Goal: Task Accomplishment & Management: Complete application form

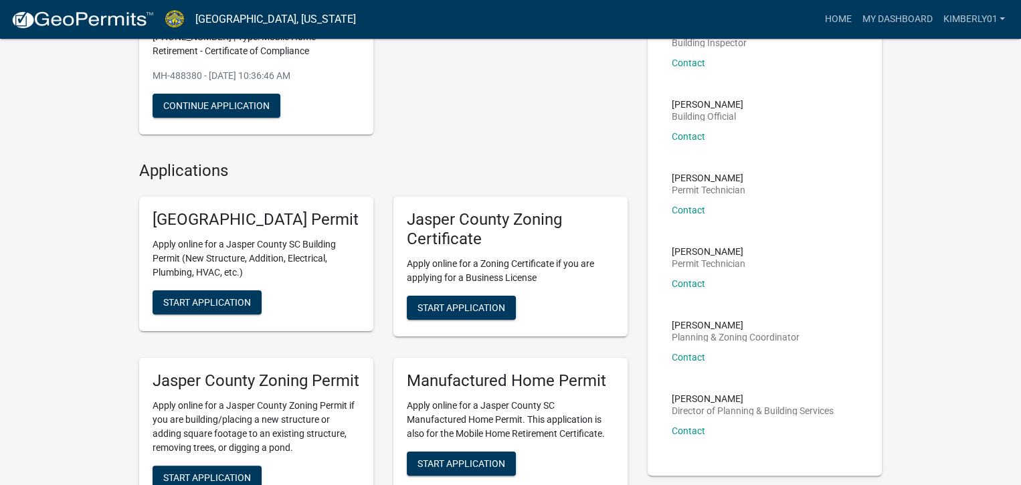
scroll to position [134, 0]
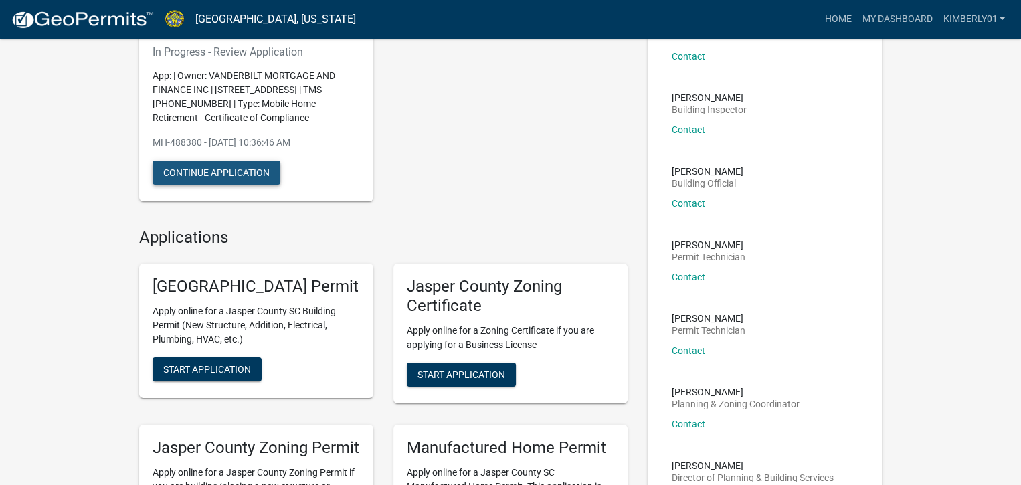
click at [253, 173] on button "Continue Application" at bounding box center [216, 173] width 128 height 24
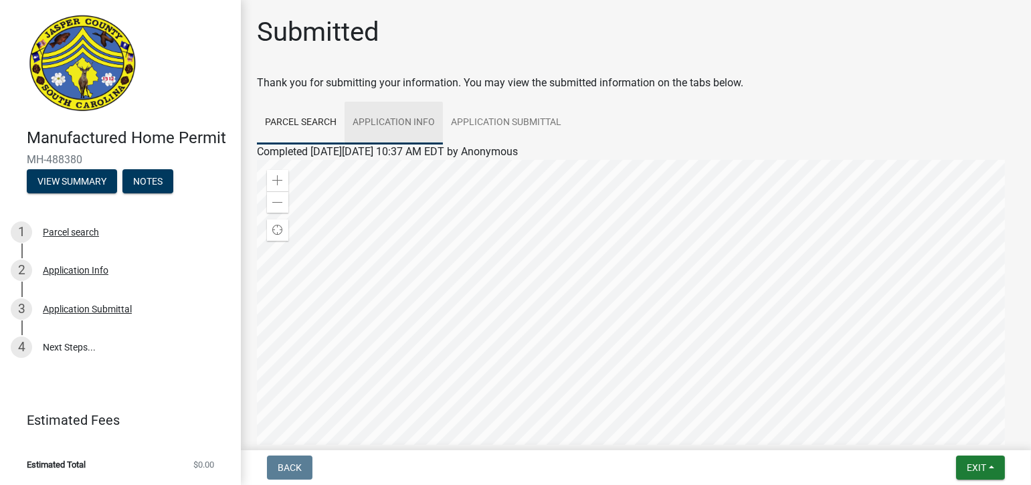
click at [413, 122] on link "Application Info" at bounding box center [393, 123] width 98 height 43
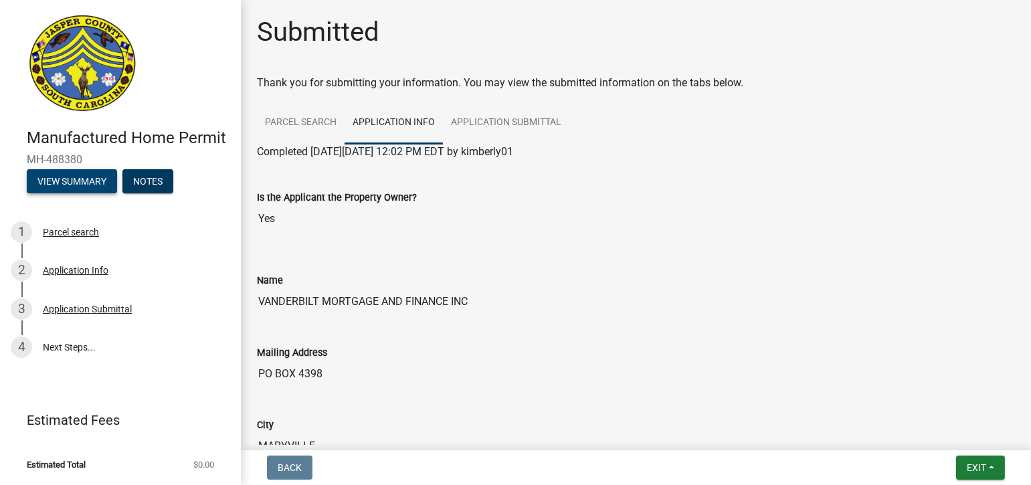
click at [91, 181] on button "View Summary" at bounding box center [72, 181] width 90 height 24
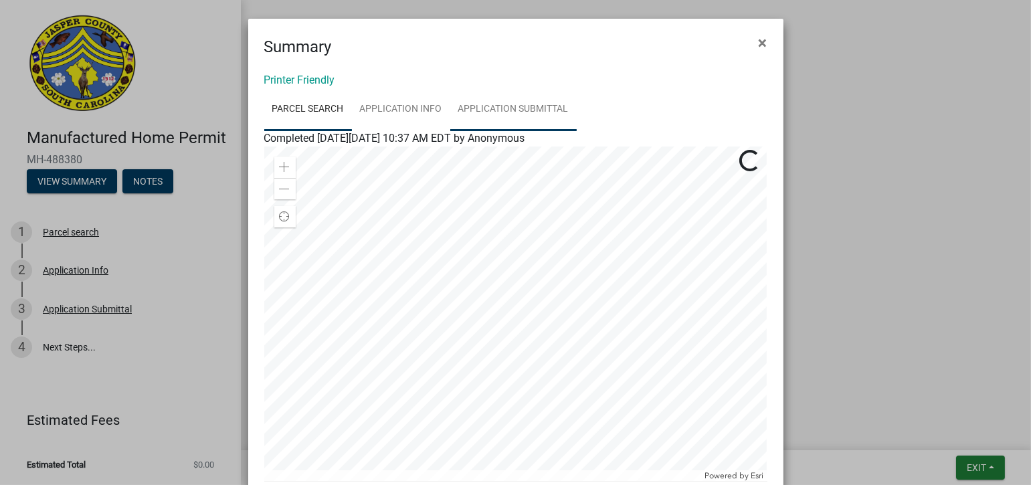
click at [538, 100] on link "Application Submittal" at bounding box center [513, 109] width 126 height 43
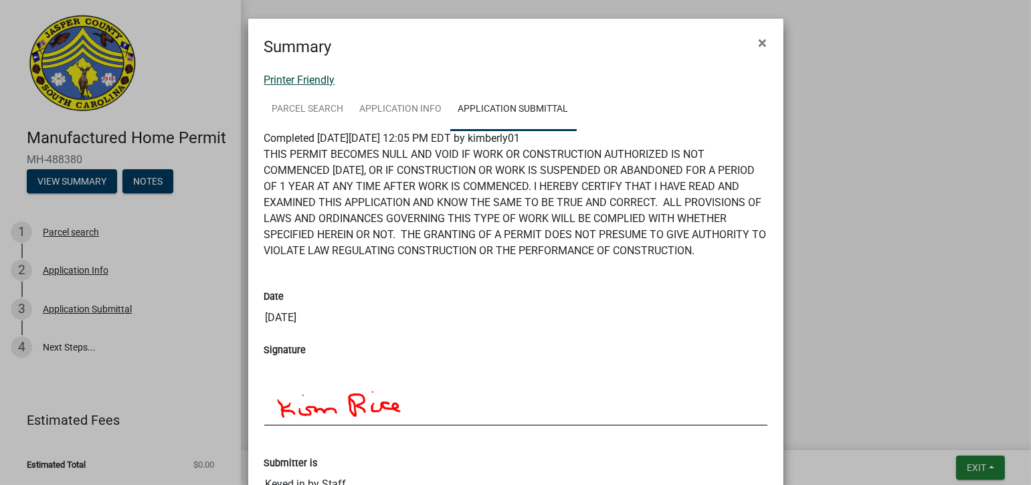
click at [312, 81] on link "Printer Friendly" at bounding box center [299, 80] width 71 height 13
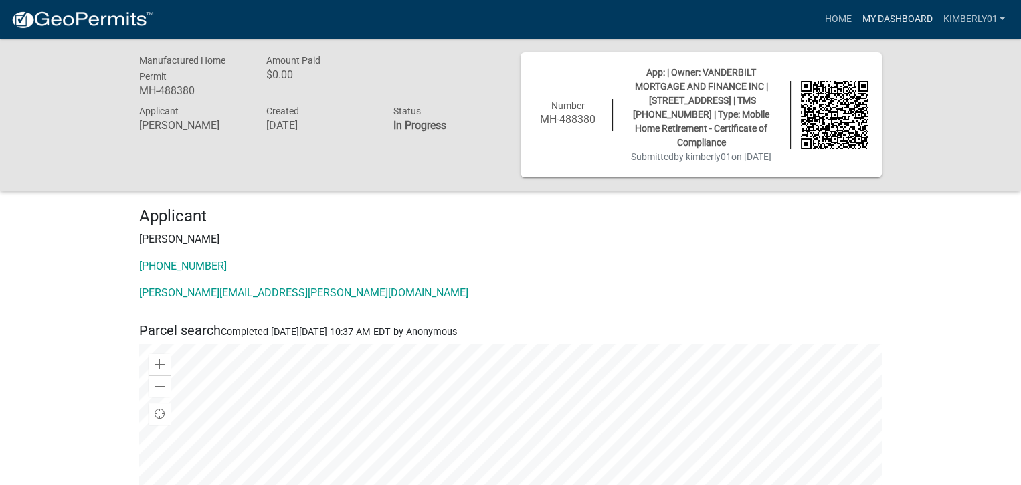
click at [887, 19] on link "My Dashboard" at bounding box center [896, 19] width 81 height 25
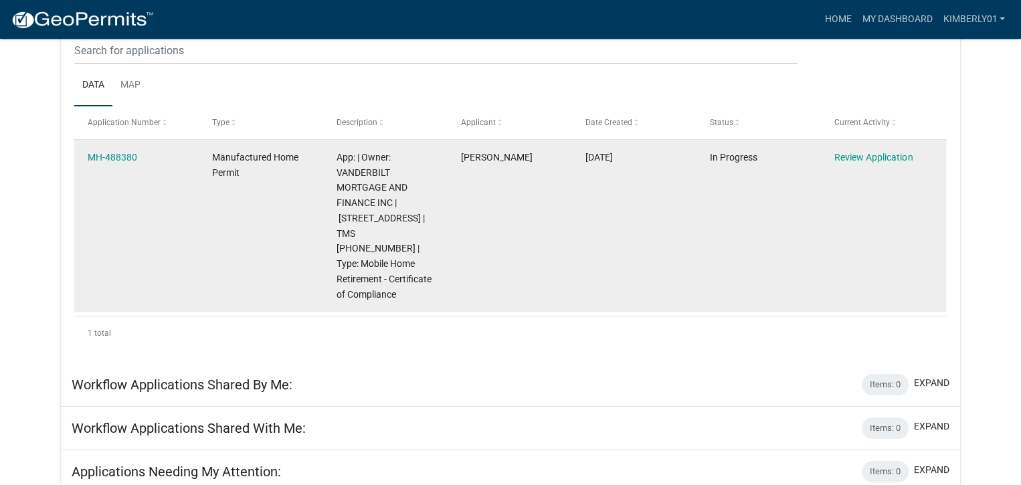
scroll to position [125, 0]
